Goal: Transaction & Acquisition: Book appointment/travel/reservation

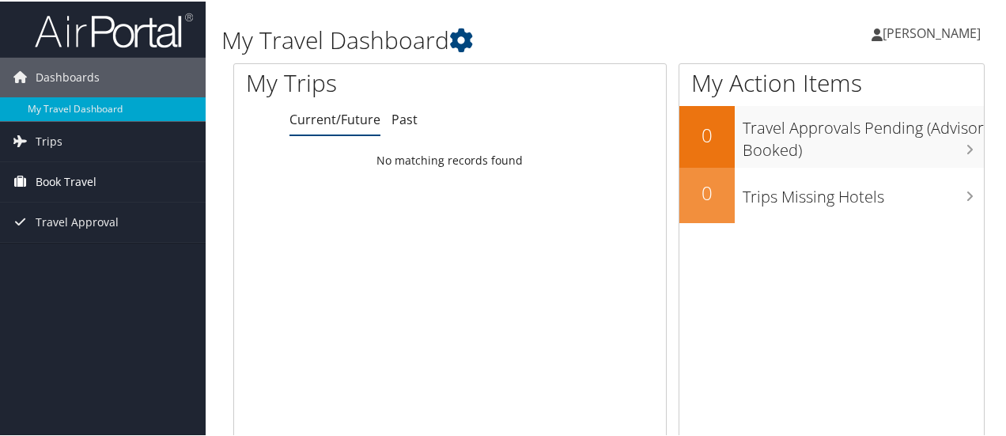
click at [96, 183] on link "Book Travel" at bounding box center [103, 181] width 206 height 40
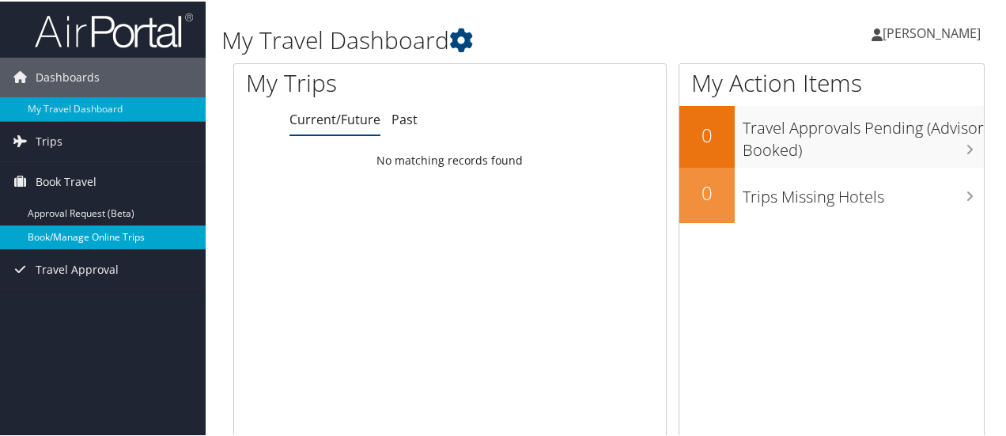
click at [96, 235] on link "Book/Manage Online Trips" at bounding box center [103, 236] width 206 height 24
click at [53, 244] on link "Book/Manage Online Trips" at bounding box center [103, 236] width 206 height 24
